Goal: Task Accomplishment & Management: Manage account settings

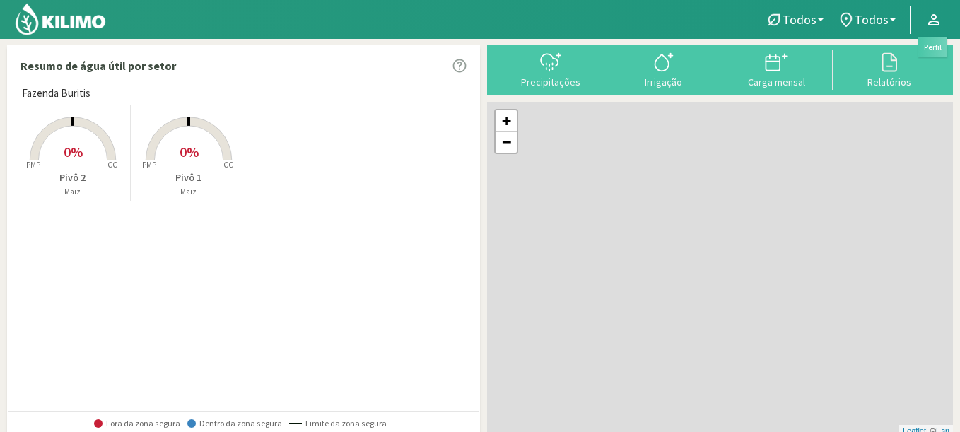
click at [932, 28] on svg-icon at bounding box center [933, 24] width 17 height 16
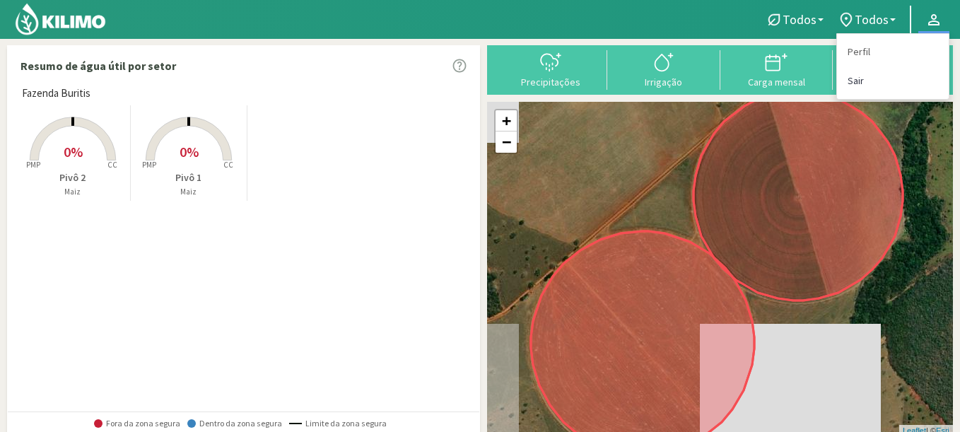
click at [853, 83] on link "Sair" at bounding box center [893, 80] width 112 height 29
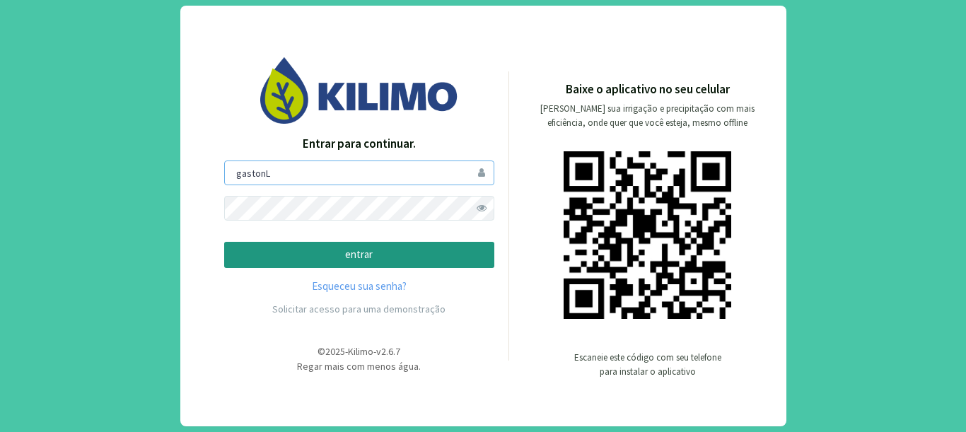
drag, startPoint x: 319, startPoint y: 172, endPoint x: 59, endPoint y: 139, distance: 262.2
click at [59, 139] on div "Entrar para continuar. [PERSON_NAME] entrar Esqueceu sua senha? Solicitar acess…" at bounding box center [483, 216] width 966 height 432
type input "gmercuri"
click at [224, 242] on button "entrar" at bounding box center [359, 255] width 270 height 26
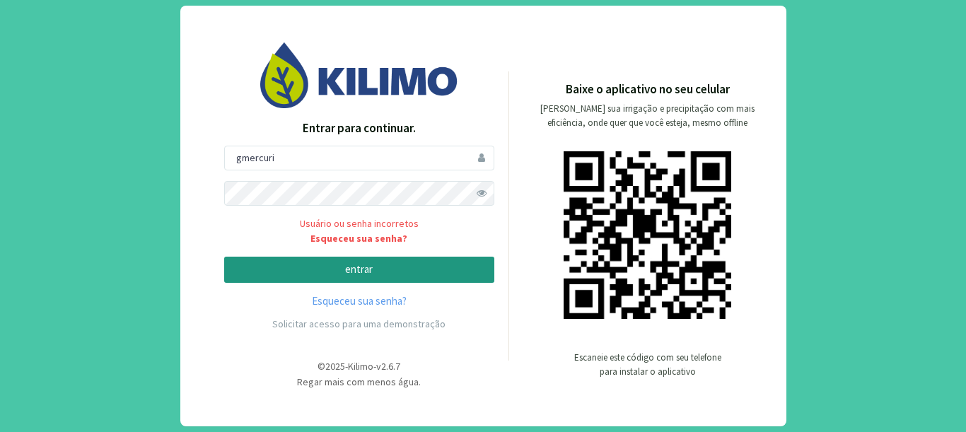
click at [491, 190] on span at bounding box center [481, 193] width 25 height 25
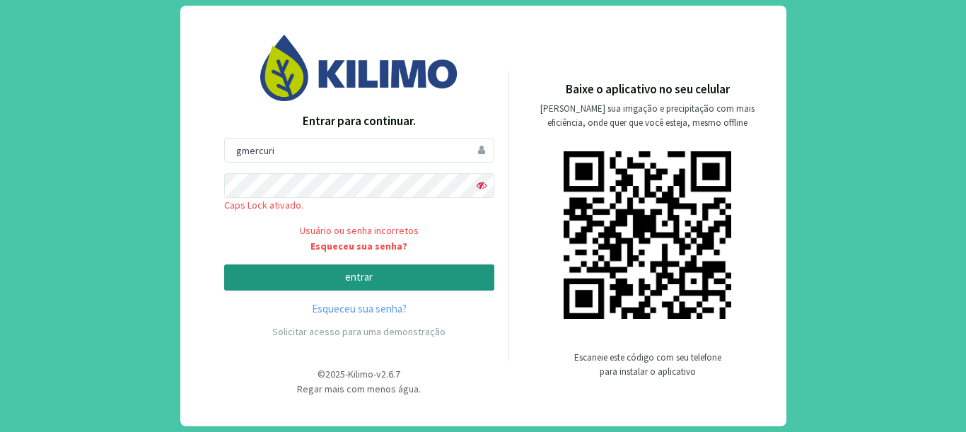
click at [288, 277] on p "entrar" at bounding box center [359, 277] width 246 height 16
click at [479, 185] on span at bounding box center [481, 185] width 25 height 25
click at [487, 189] on span at bounding box center [481, 185] width 25 height 25
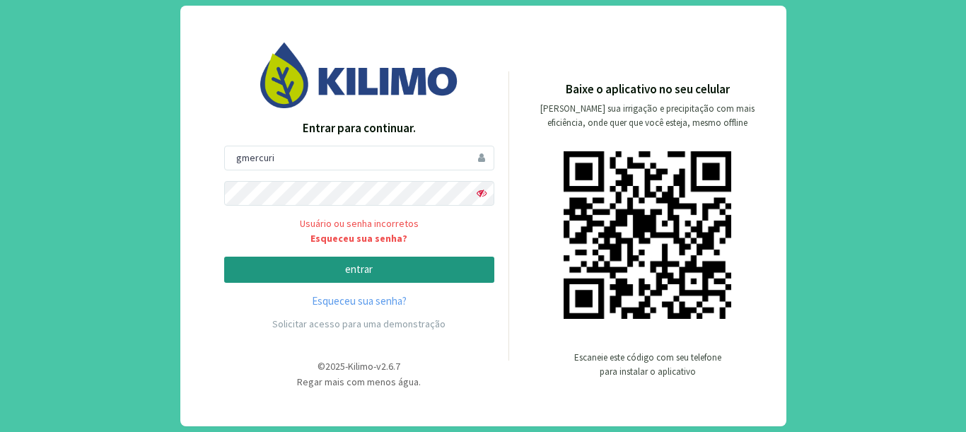
click at [266, 267] on p "entrar" at bounding box center [359, 270] width 246 height 16
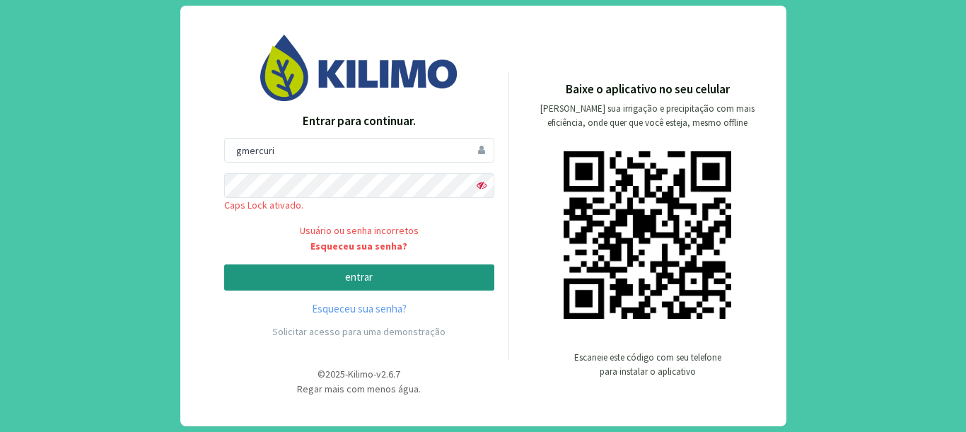
click at [339, 282] on p "entrar" at bounding box center [359, 277] width 246 height 16
click at [478, 187] on span at bounding box center [481, 185] width 25 height 25
click at [112, 163] on div "Entrar para continuar. gmercuri Caps Lock ativado. Usuário ou senha incorretos …" at bounding box center [483, 216] width 966 height 432
